Goal: Information Seeking & Learning: Learn about a topic

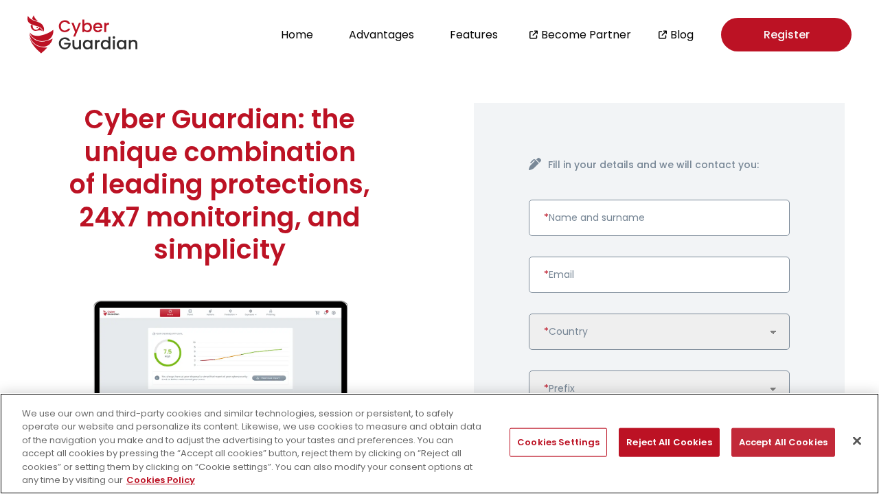
click at [778, 442] on button "Accept All Cookies" at bounding box center [783, 442] width 104 height 29
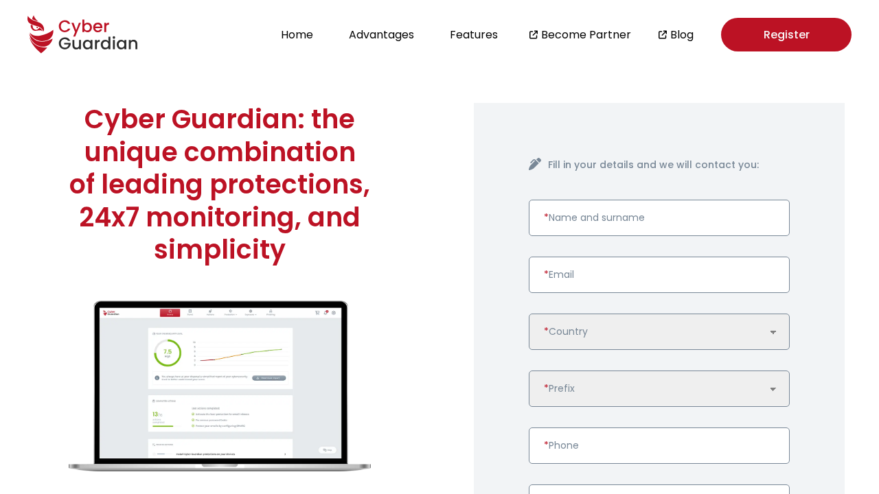
scroll to position [3532, 0]
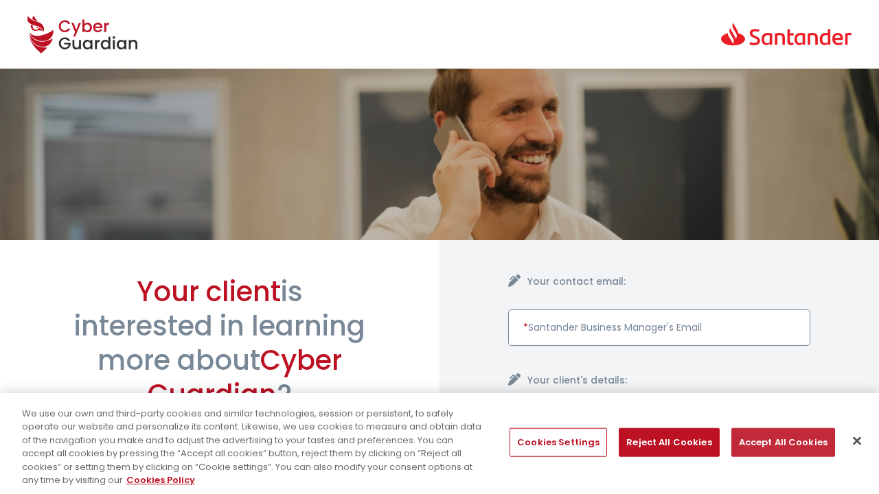
click at [778, 442] on button "Accept All Cookies" at bounding box center [783, 442] width 104 height 29
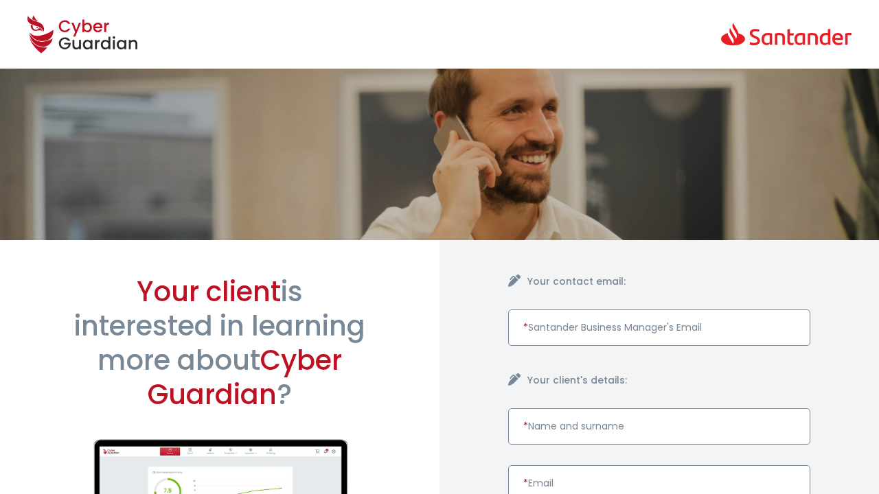
scroll to position [658, 0]
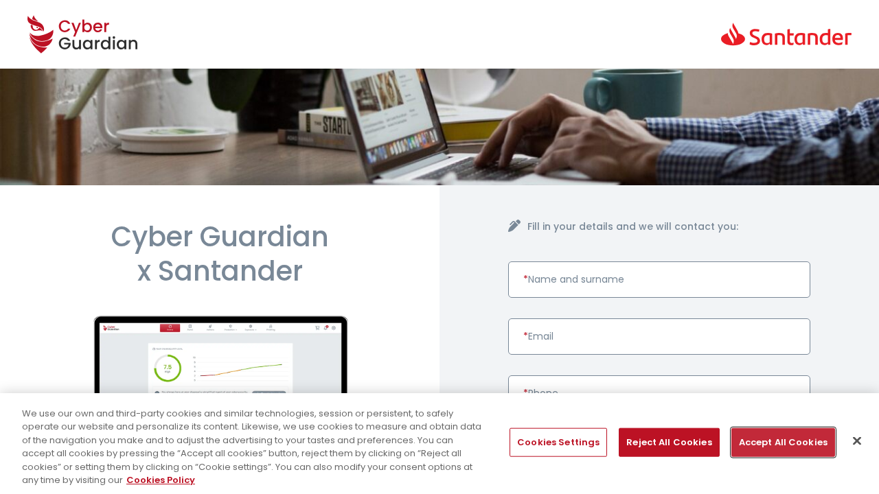
click at [778, 442] on button "Accept All Cookies" at bounding box center [783, 442] width 104 height 29
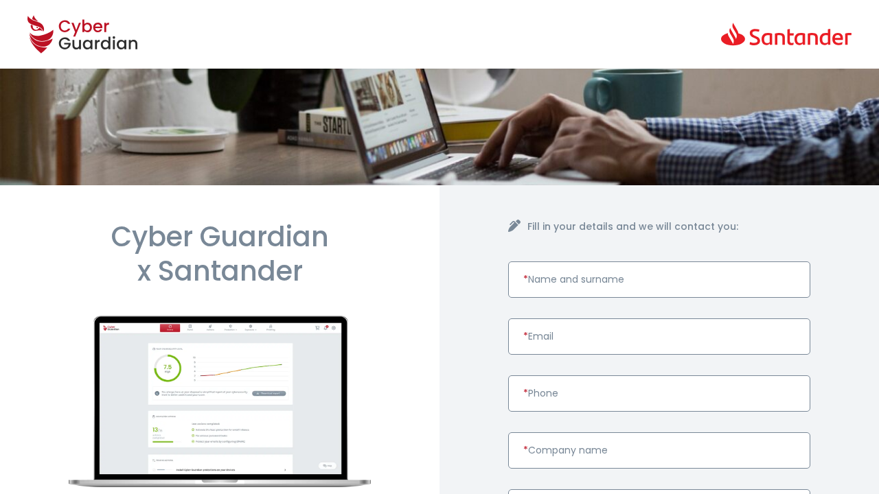
scroll to position [564, 0]
